Goal: Navigation & Orientation: Find specific page/section

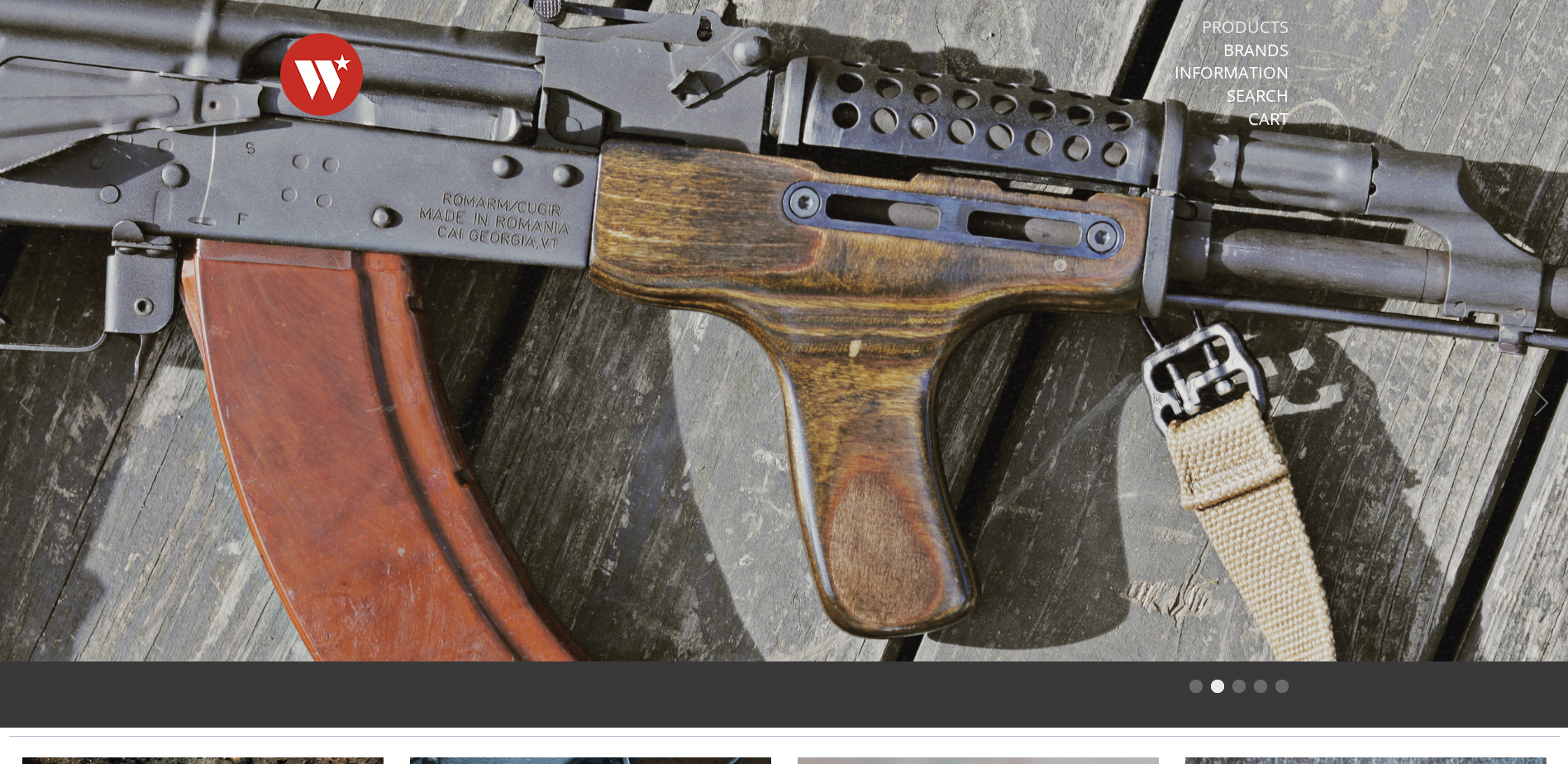
click at [1246, 19] on link "Products" at bounding box center [1245, 26] width 87 height 21
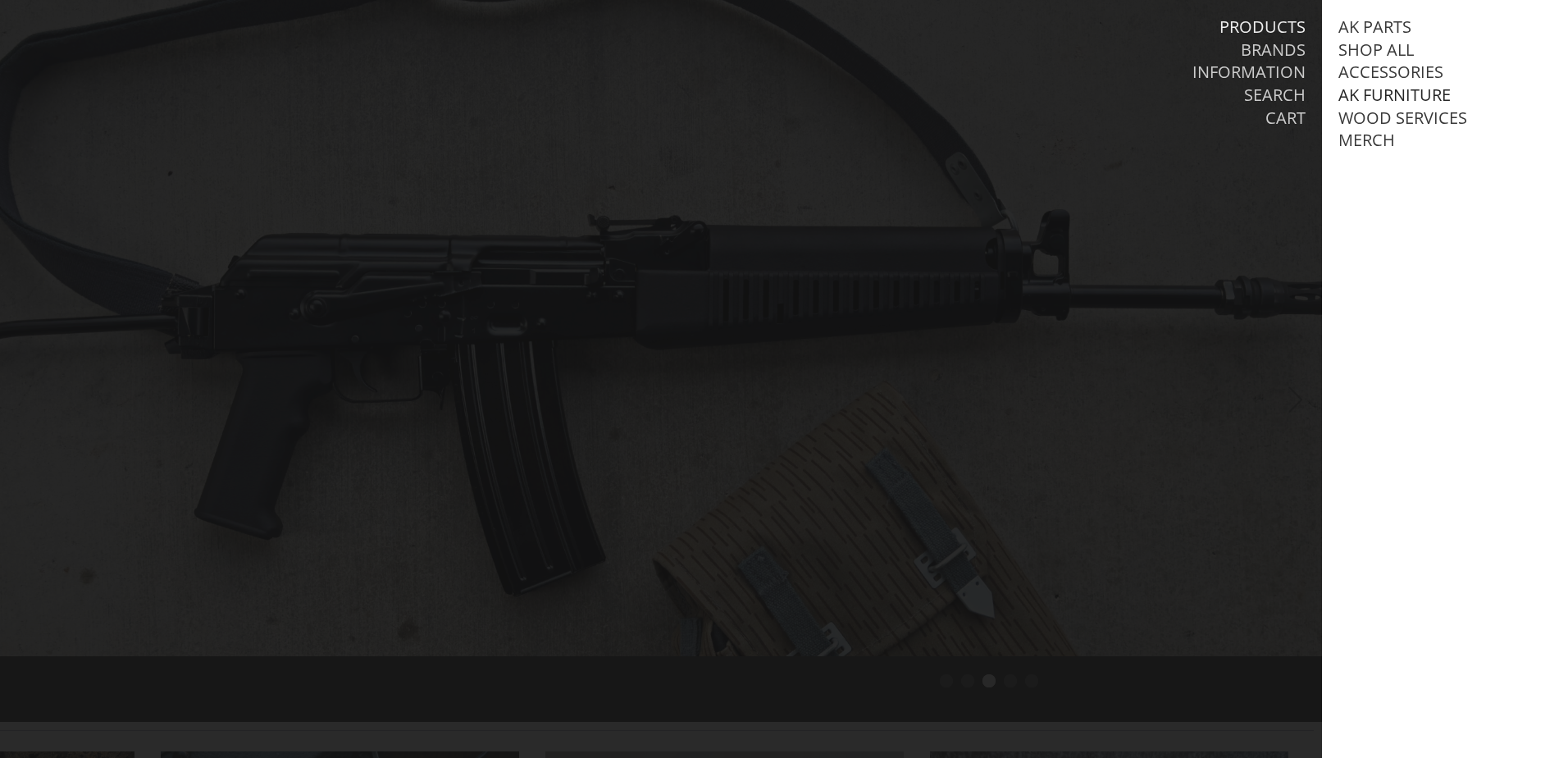
click at [1394, 92] on link "AK Furniture" at bounding box center [1395, 95] width 112 height 21
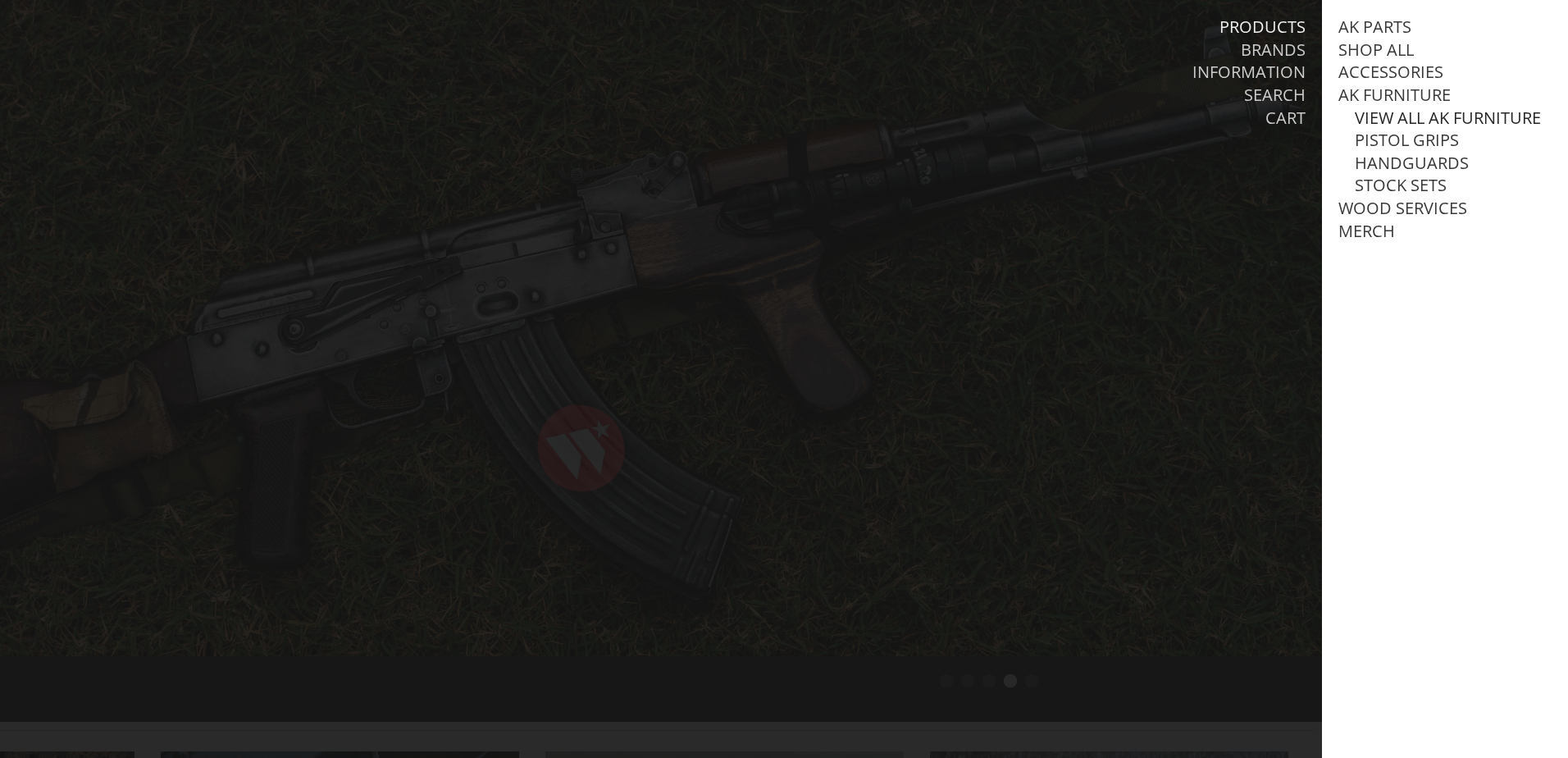
click at [1405, 119] on link "View all AK Furniture" at bounding box center [1448, 117] width 186 height 21
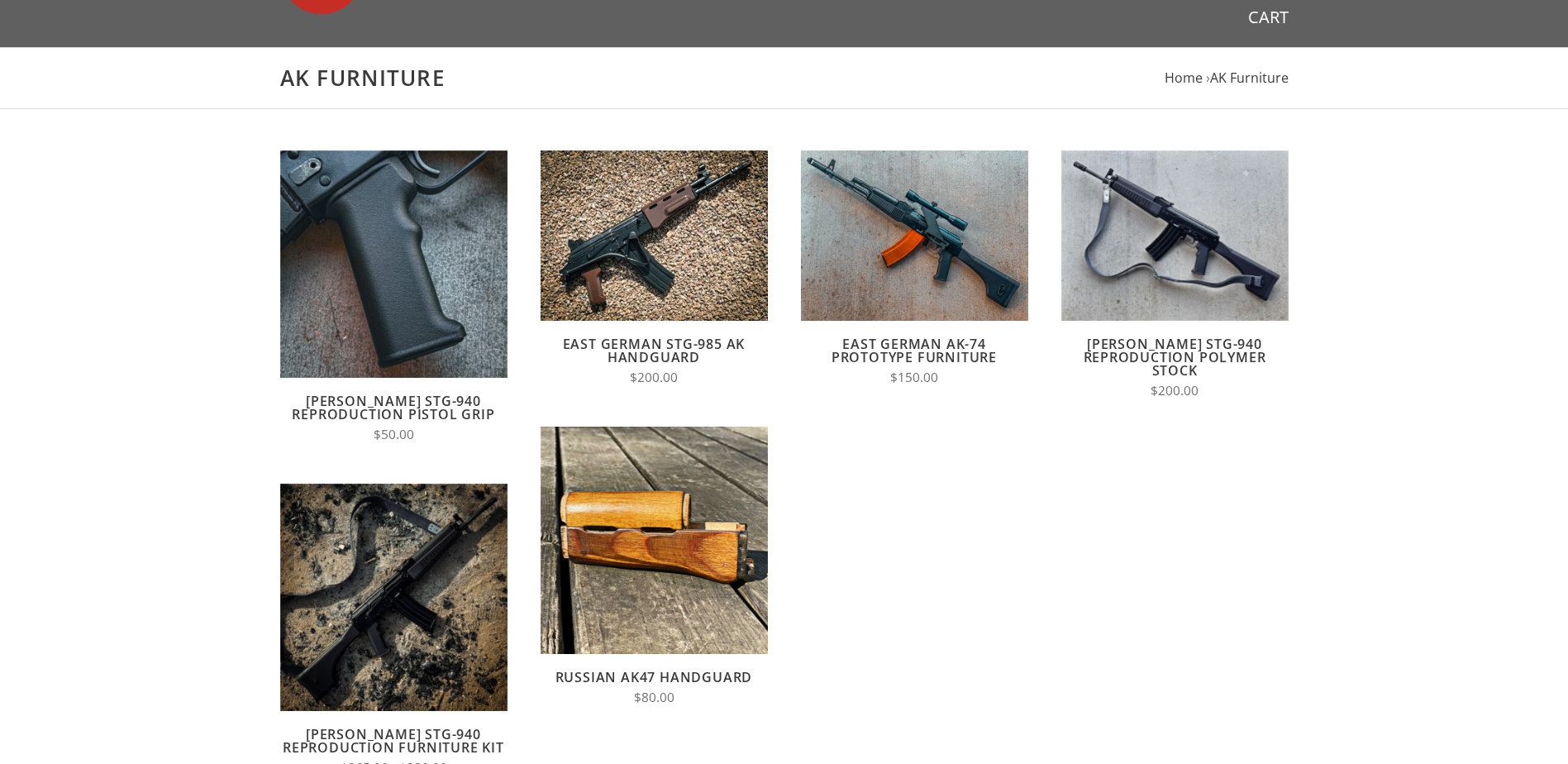
scroll to position [83, 0]
